Goal: Information Seeking & Learning: Learn about a topic

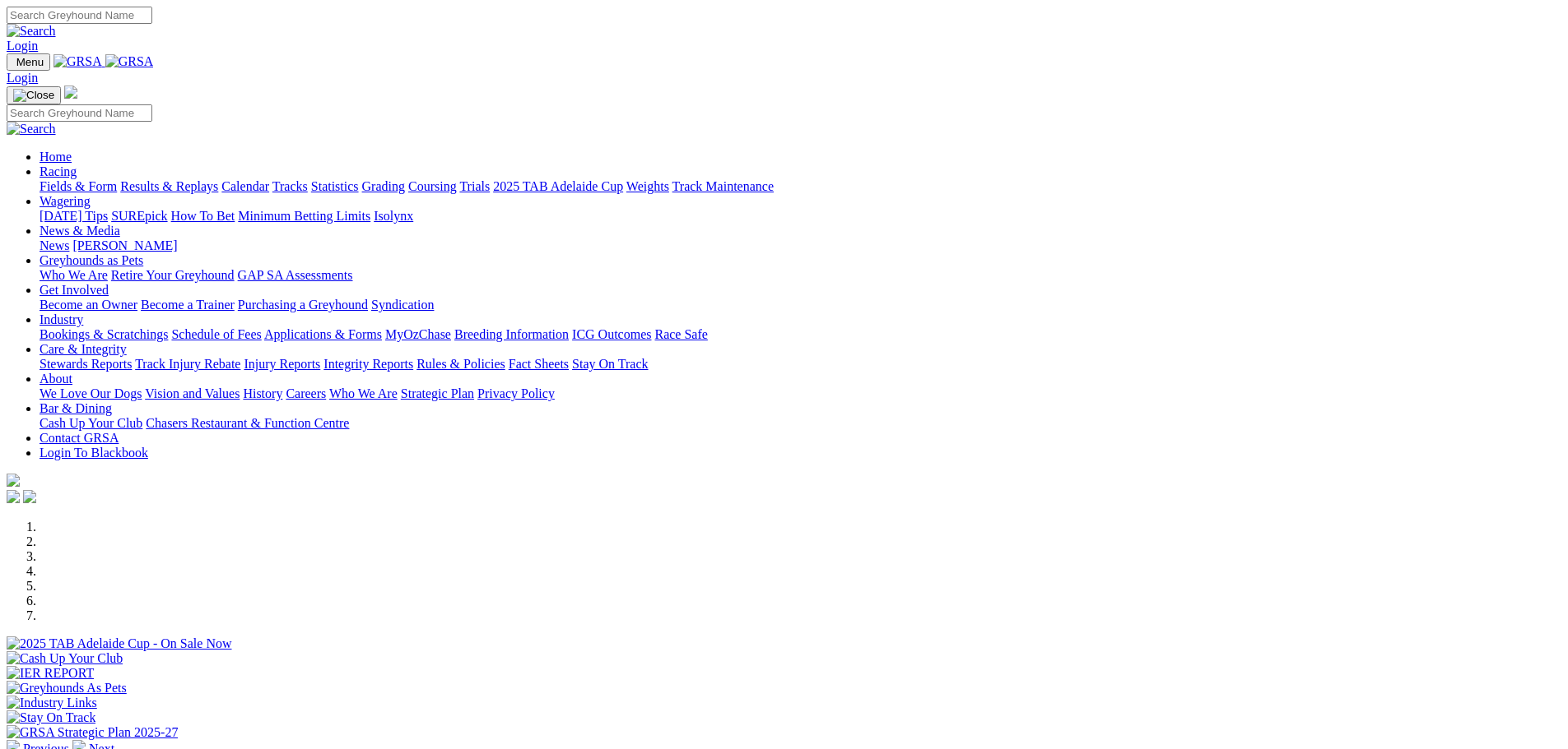
scroll to position [493, 0]
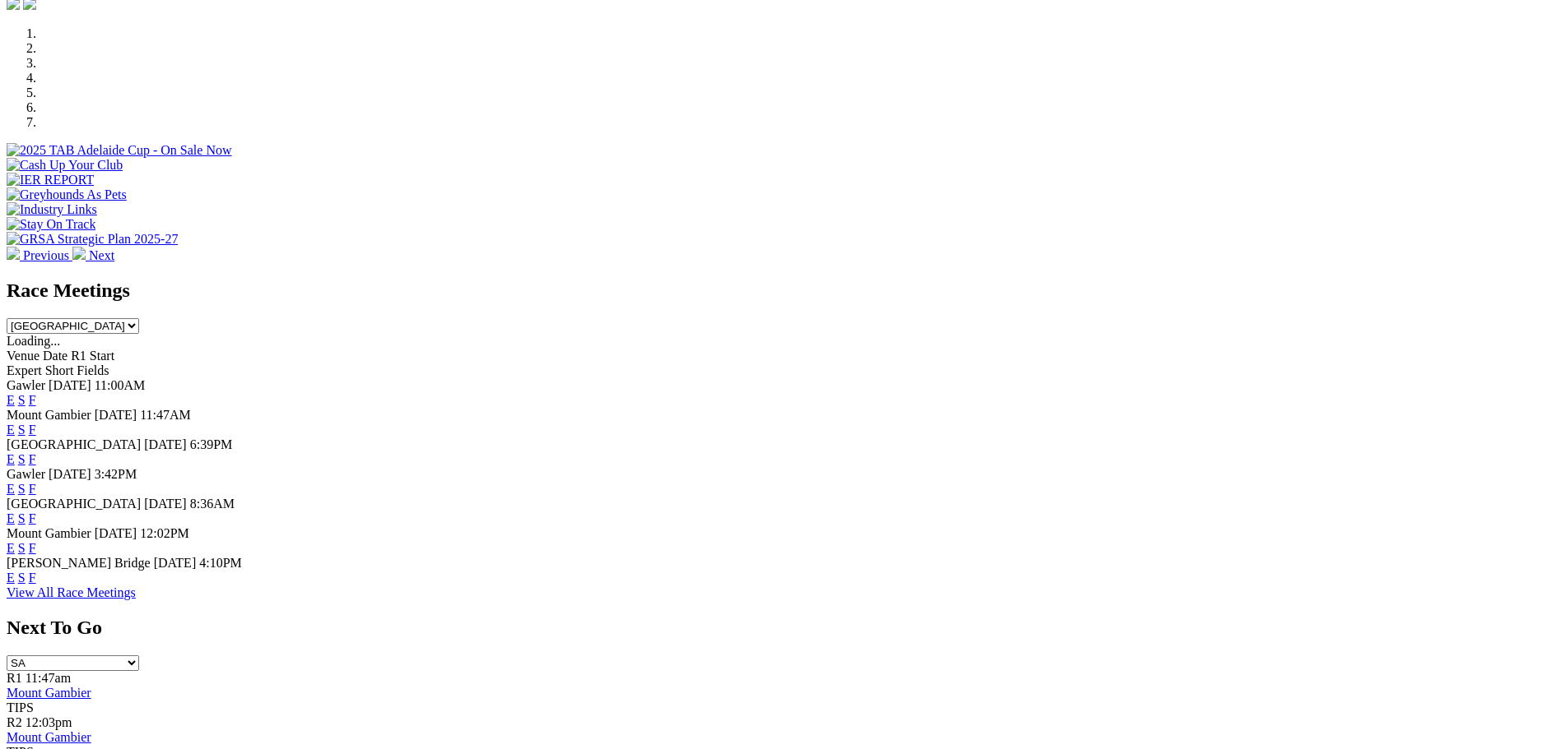
click at [36, 585] on link "F" at bounding box center [32, 578] width 8 height 14
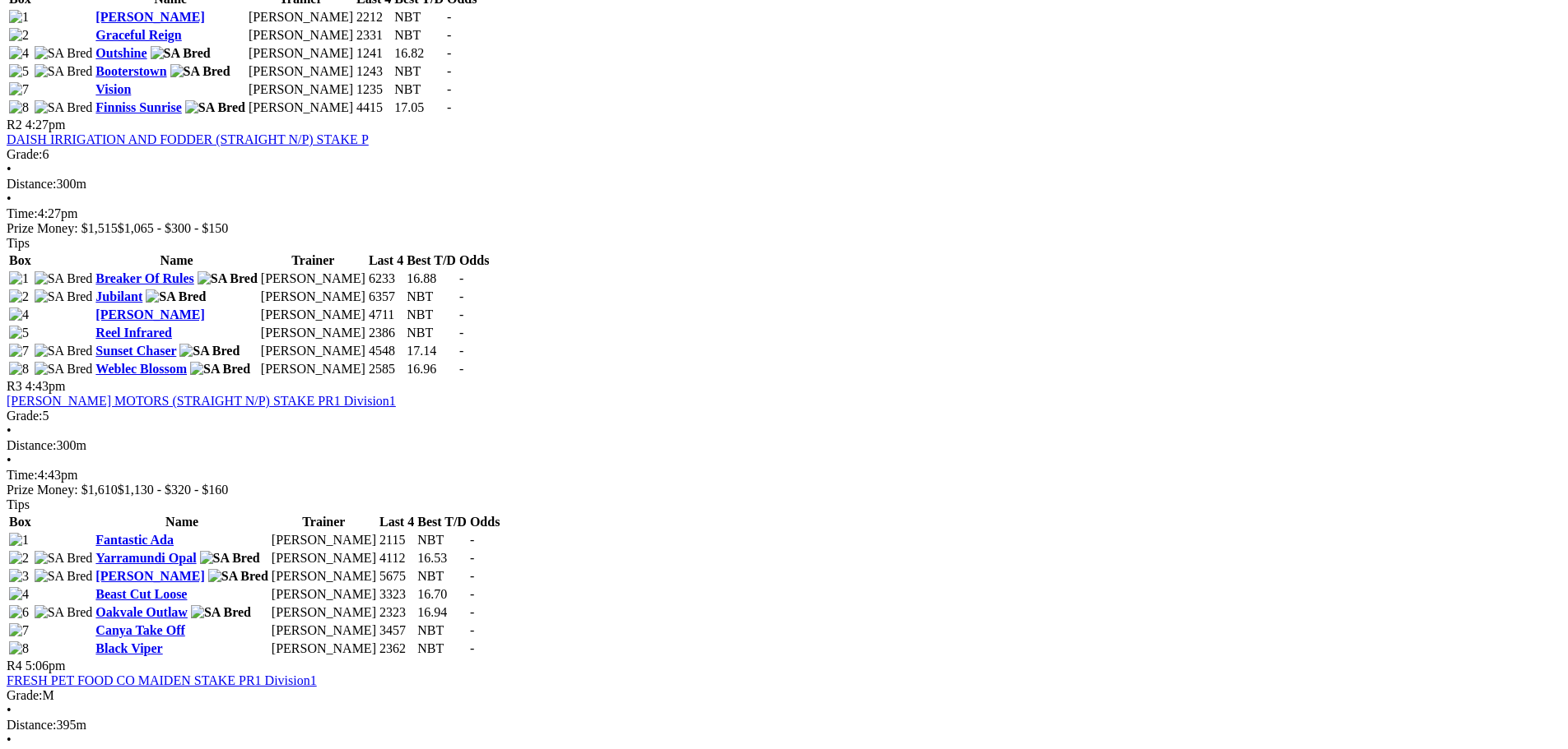
scroll to position [1070, 0]
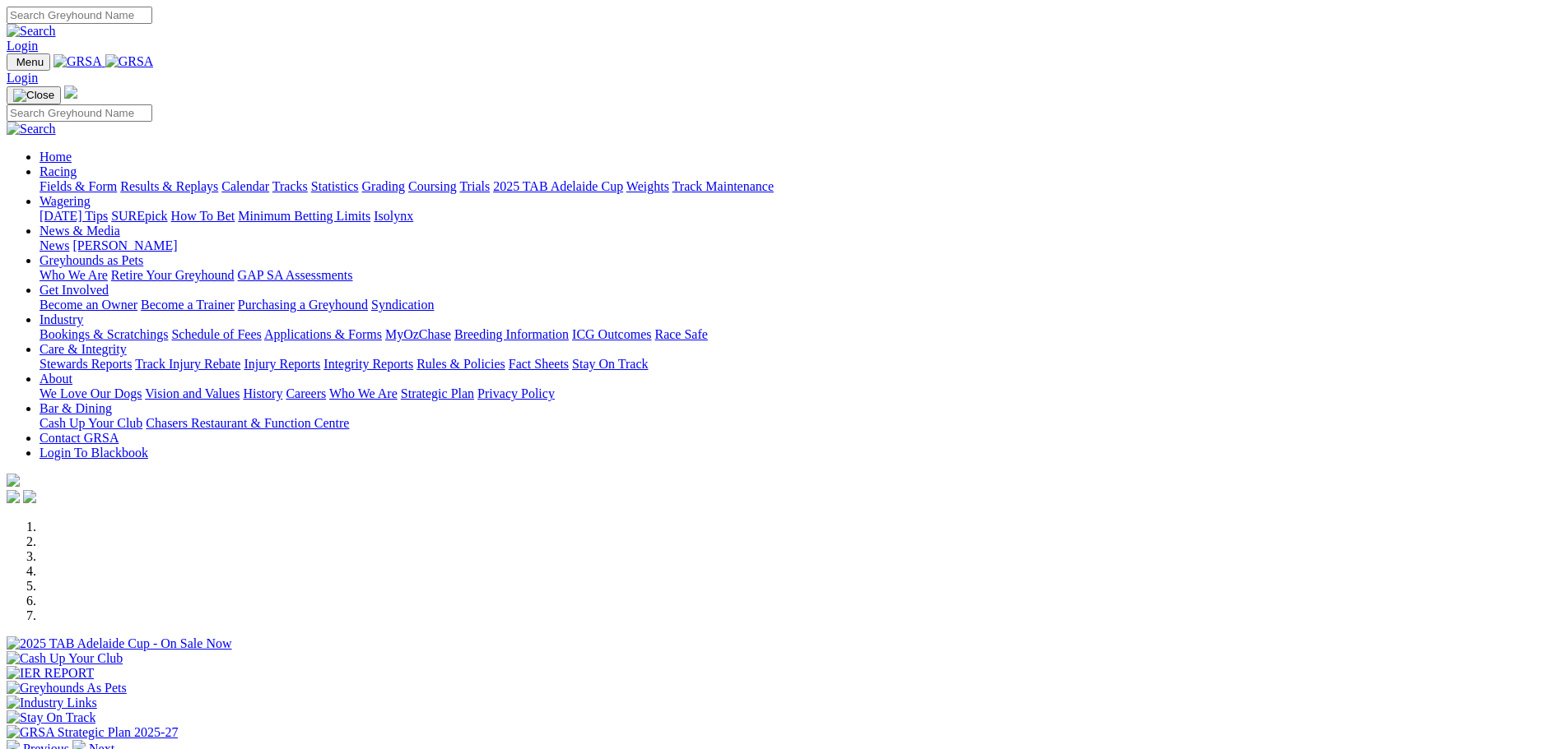
scroll to position [493, 0]
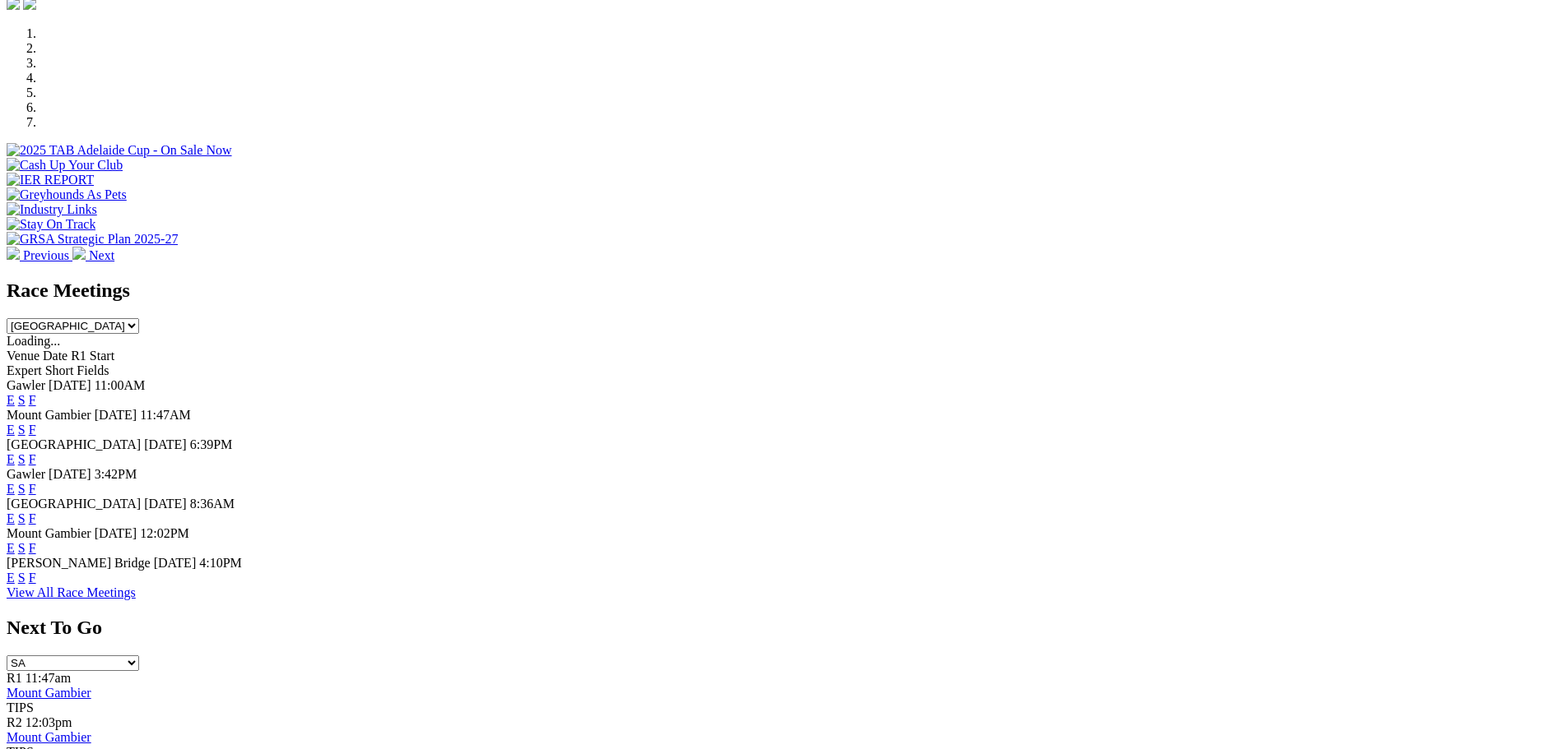
click at [36, 585] on link "F" at bounding box center [32, 578] width 8 height 14
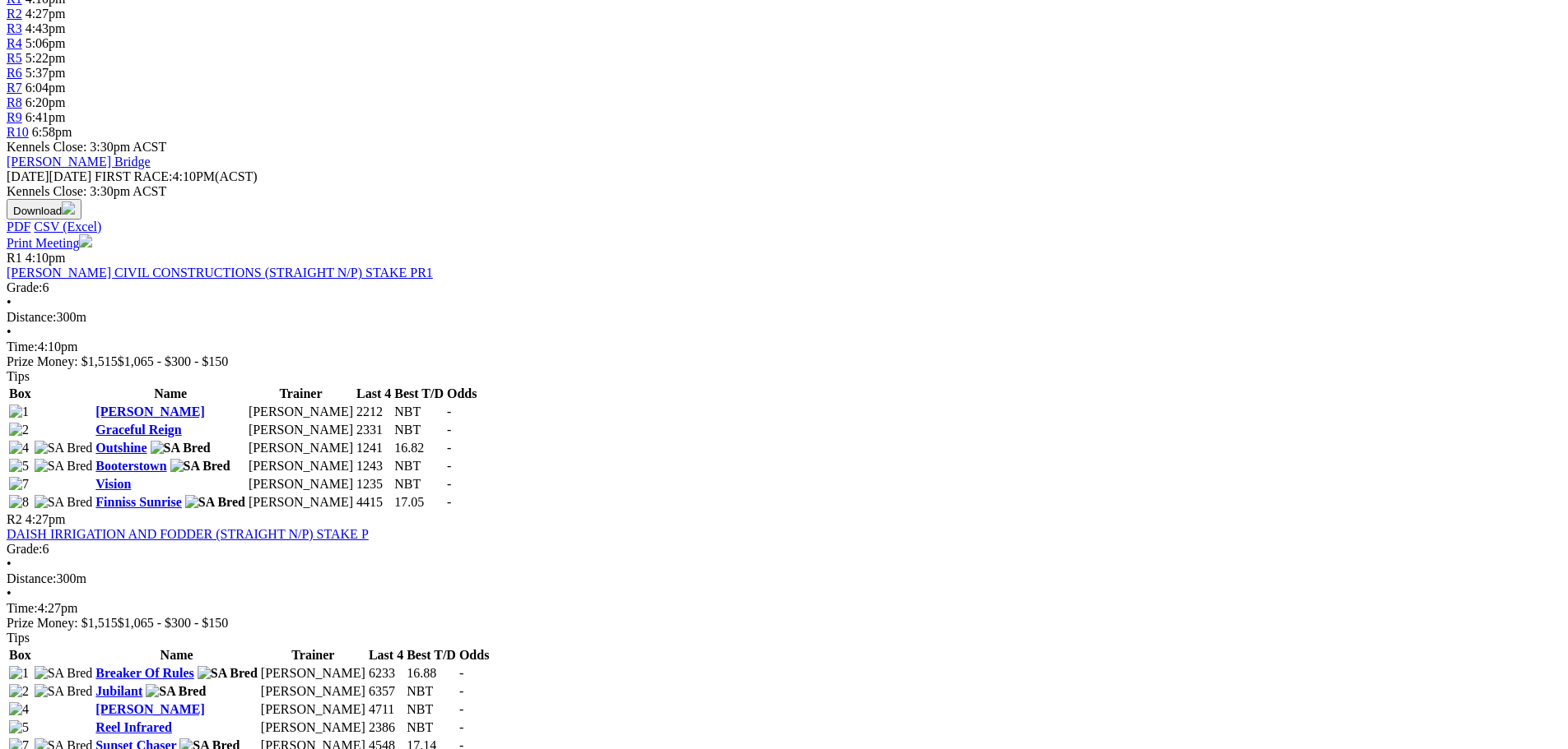
scroll to position [576, 0]
